Goal: Information Seeking & Learning: Learn about a topic

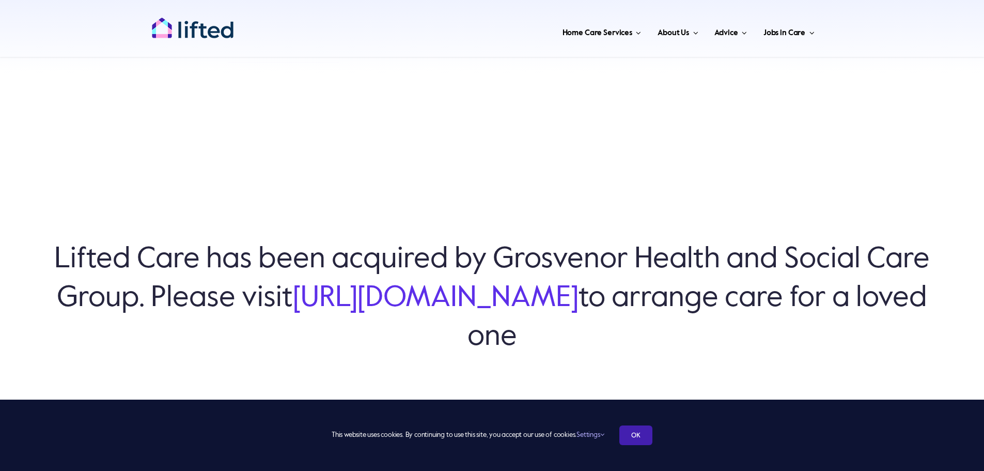
click at [629, 434] on link "OK" at bounding box center [635, 435] width 33 height 20
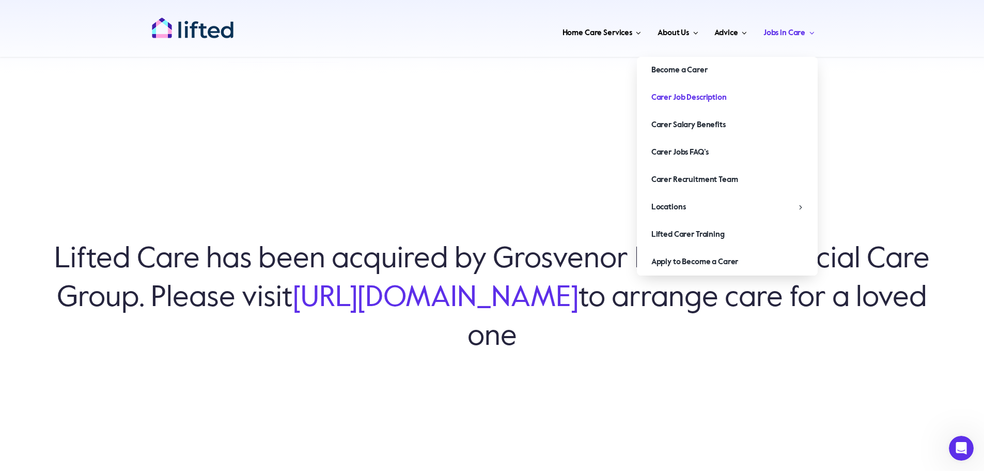
click at [710, 97] on span "Carer Job Description" at bounding box center [688, 97] width 75 height 17
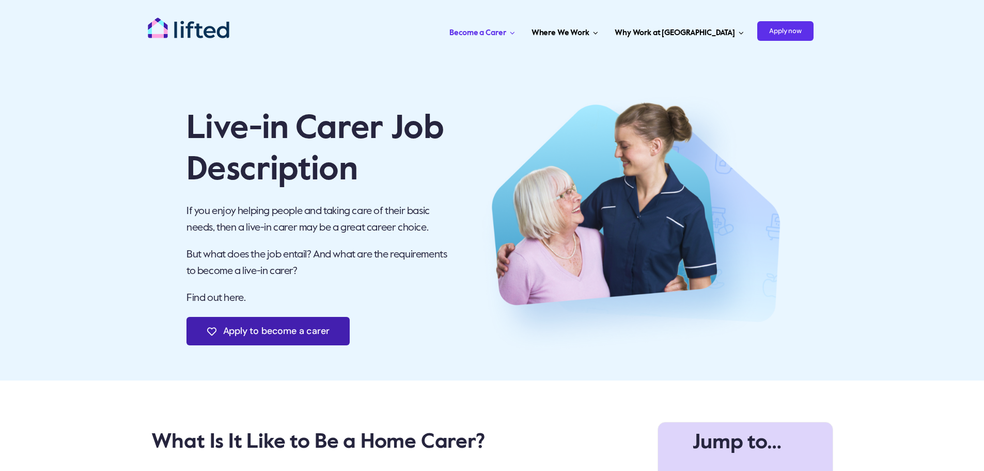
click at [276, 325] on span "Apply to become a carer" at bounding box center [276, 330] width 106 height 11
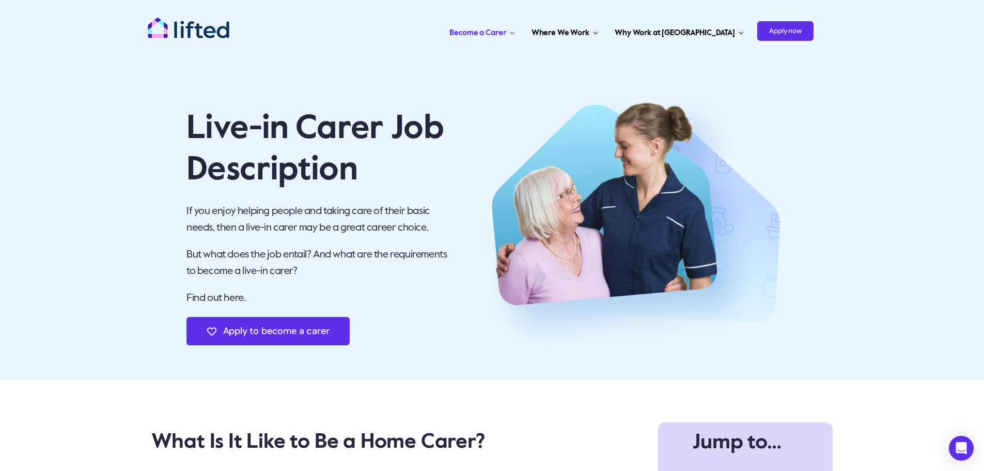
click at [194, 23] on img "lifted-logo" at bounding box center [188, 28] width 83 height 22
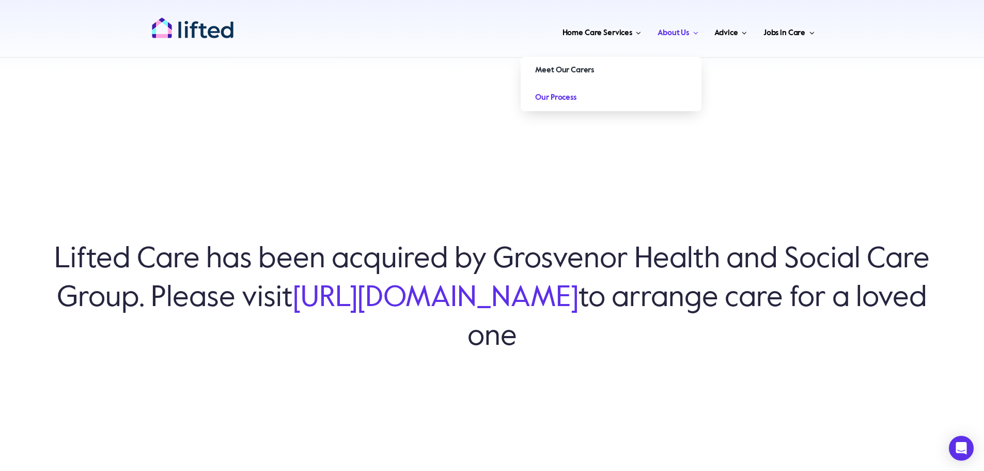
click at [568, 98] on span "Our Process" at bounding box center [555, 97] width 41 height 17
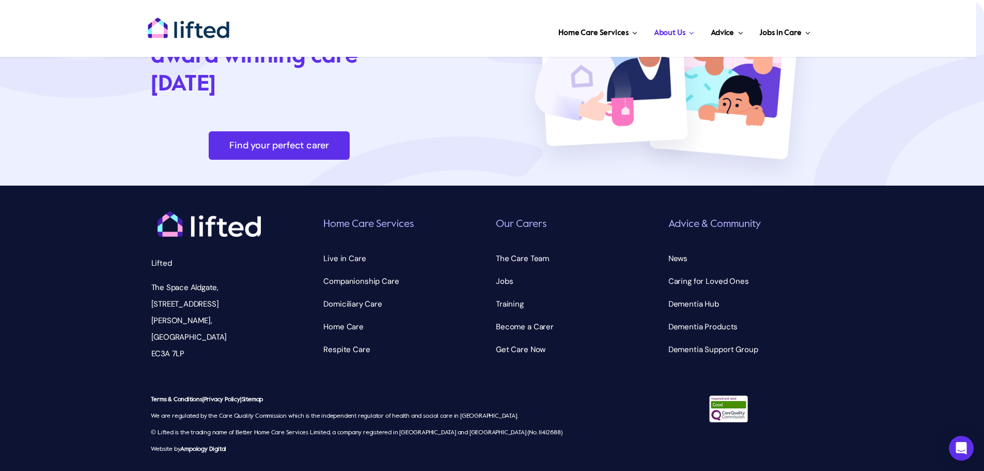
scroll to position [3077, 0]
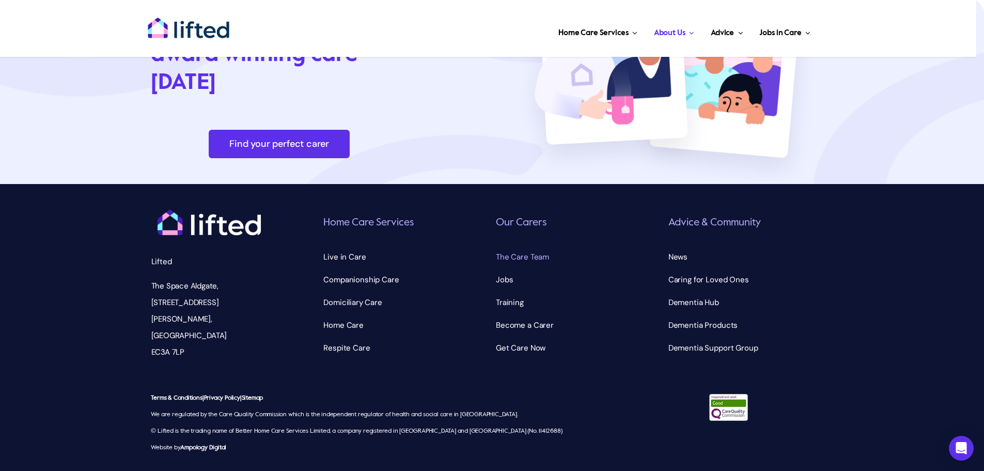
click at [537, 254] on span "The Care Team" at bounding box center [522, 256] width 53 height 17
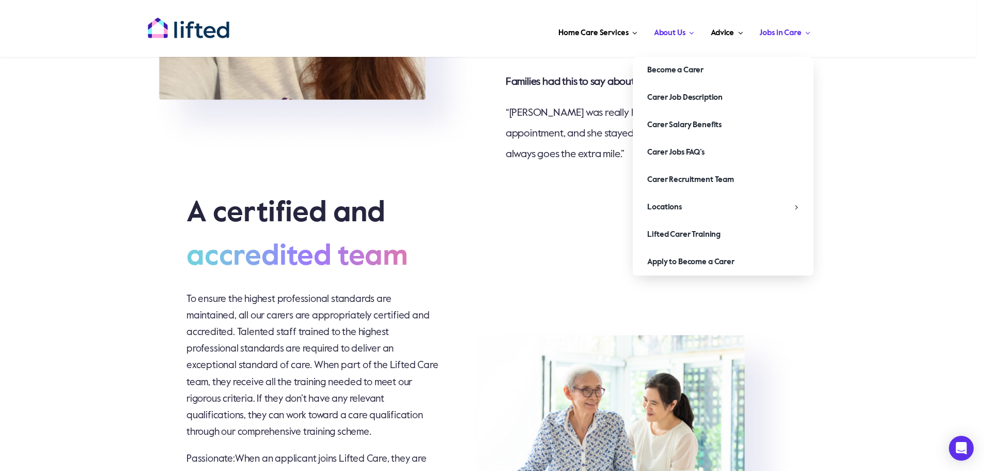
scroll to position [2118, 0]
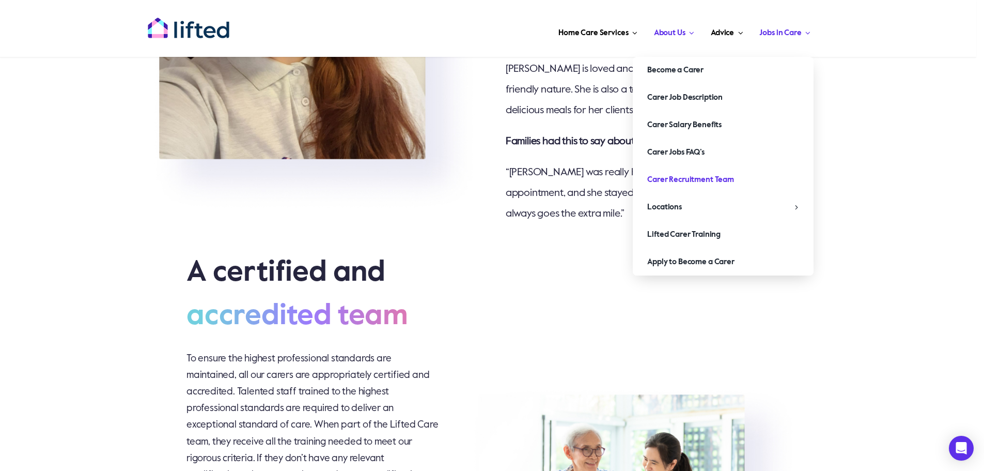
click at [698, 179] on span "Carer Recruitment Team" at bounding box center [690, 179] width 87 height 17
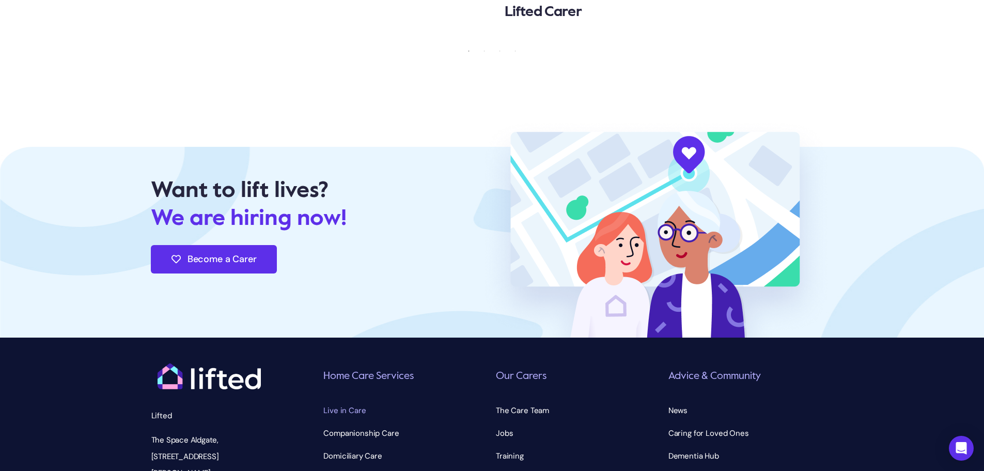
scroll to position [3610, 0]
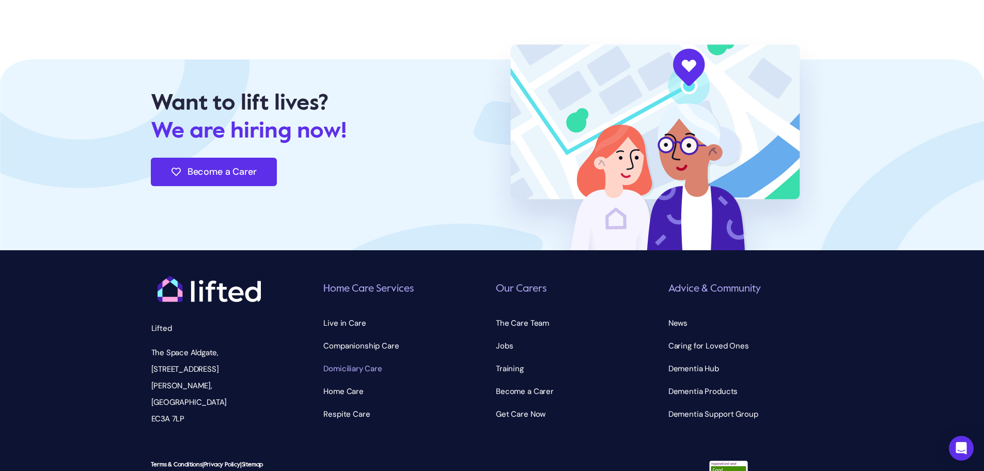
click at [363, 360] on span "Domiciliary Care" at bounding box center [352, 368] width 59 height 17
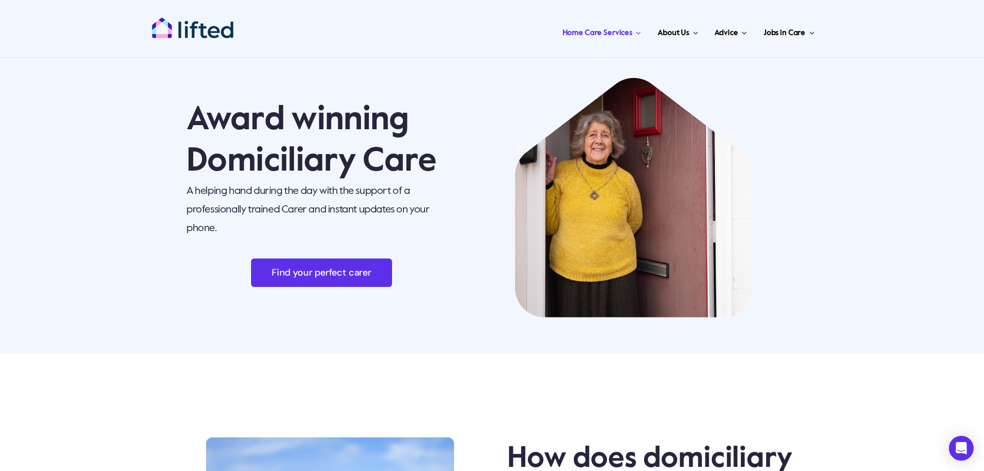
drag, startPoint x: 367, startPoint y: 80, endPoint x: 317, endPoint y: 56, distance: 55.2
click at [366, 80] on div "Award winning Domiciliary Care A helping hand during the day with the support o…" at bounding box center [491, 197] width 709 height 260
click at [205, 38] on div "Toggle Navigation Home Care Services Live in Care Live In Care for People With …" at bounding box center [492, 28] width 682 height 57
click at [197, 25] on img "lifted-logo" at bounding box center [192, 28] width 83 height 22
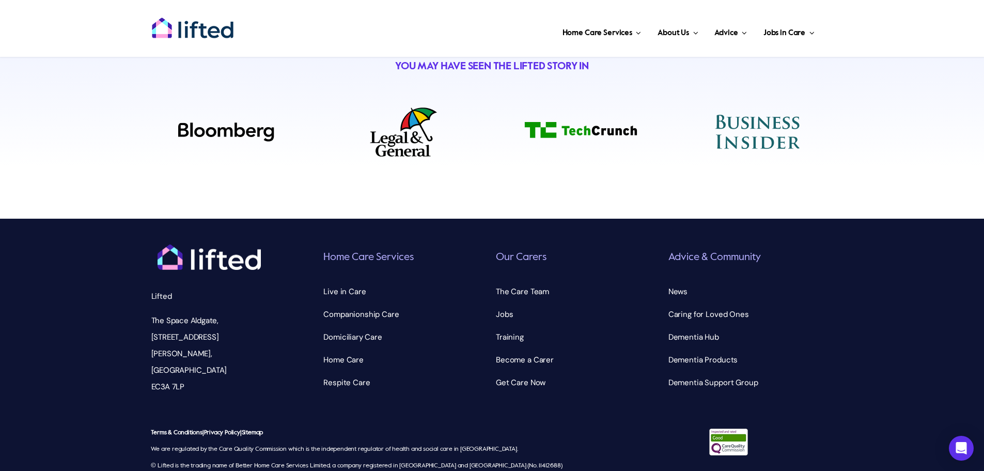
scroll to position [3697, 0]
